Goal: Navigation & Orientation: Understand site structure

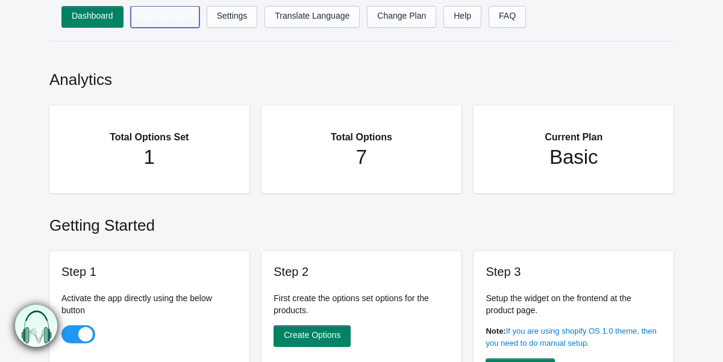
click at [166, 14] on link "Options Sets" at bounding box center [165, 17] width 69 height 22
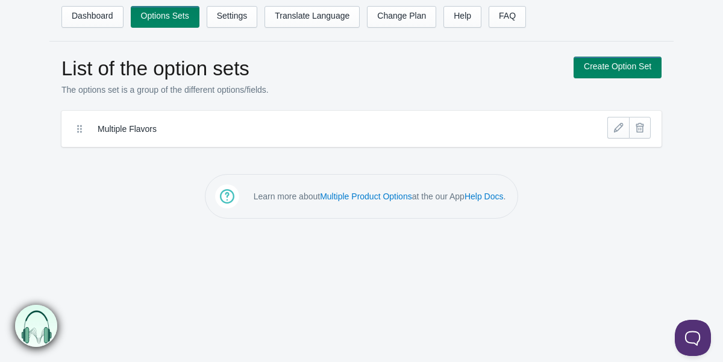
click at [28, 68] on div "List of the option sets The options set is a group of the different options/fie…" at bounding box center [361, 102] width 705 height 90
click at [77, 129] on icon at bounding box center [80, 129] width 12 height 12
click at [78, 129] on icon at bounding box center [80, 129] width 12 height 12
click at [78, 21] on link "Dashboard" at bounding box center [92, 17] width 62 height 22
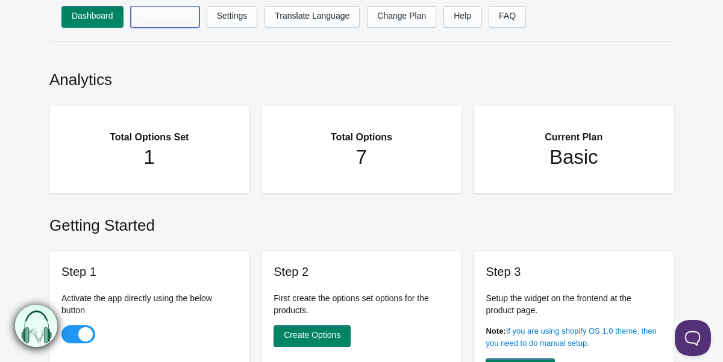
click at [169, 20] on link "Options Sets" at bounding box center [165, 17] width 69 height 22
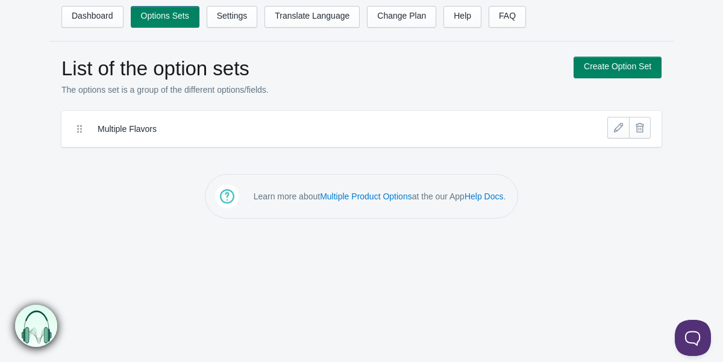
click at [156, 76] on h1 "List of the option sets" at bounding box center [311, 69] width 500 height 24
click at [691, 113] on div "List of the option sets The options set is a group of the different options/fie…" at bounding box center [361, 102] width 705 height 90
